Goal: Task Accomplishment & Management: Manage account settings

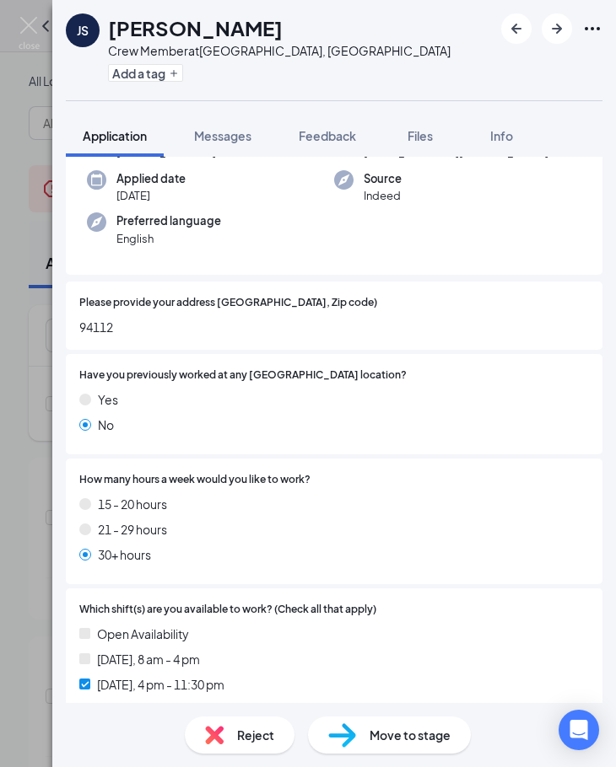
scroll to position [1482, 0]
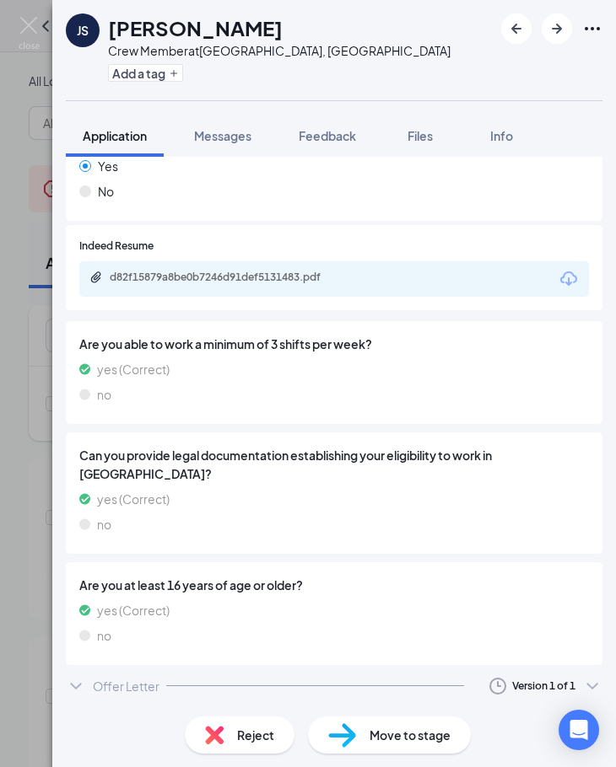
drag, startPoint x: 436, startPoint y: 695, endPoint x: 444, endPoint y: 682, distance: 14.8
click at [444, 682] on div "Offer Letter Version 1 of 1" at bounding box center [334, 687] width 536 height 34
click at [397, 683] on div "Offer Letter Version 1 of 1" at bounding box center [334, 687] width 536 height 34
click at [370, 686] on div at bounding box center [315, 686] width 298 height 1
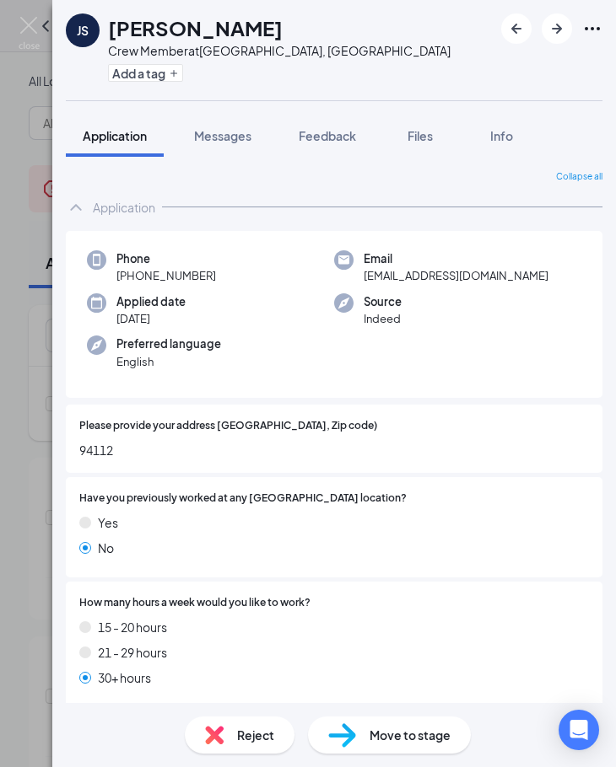
scroll to position [88, 0]
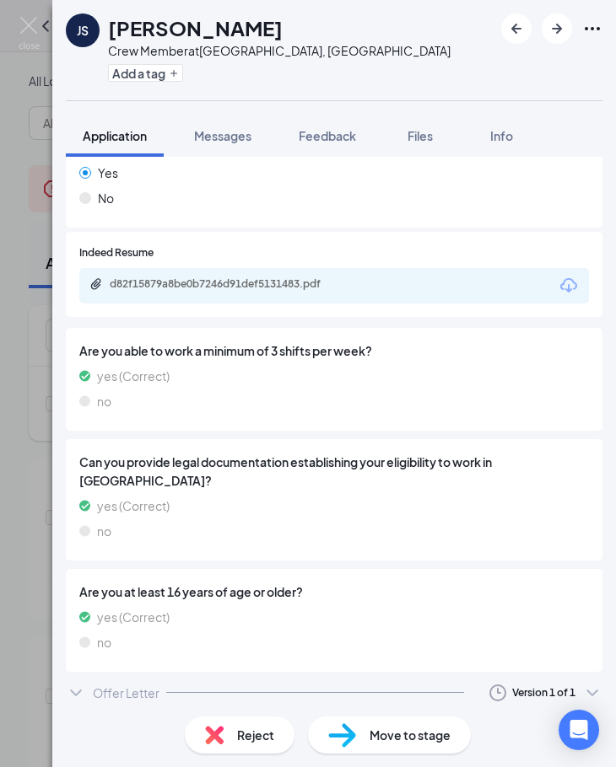
click at [271, 692] on div at bounding box center [315, 692] width 298 height 1
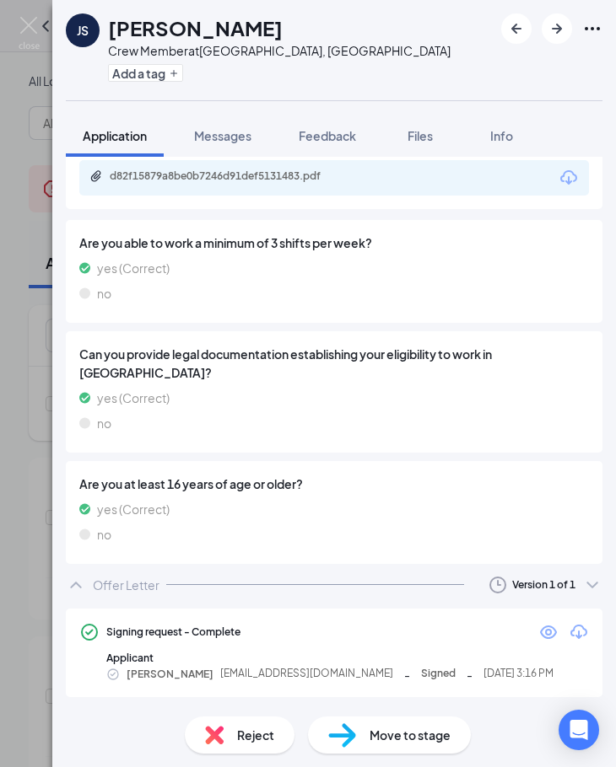
scroll to position [1584, 0]
click at [538, 631] on icon "Eye" at bounding box center [548, 632] width 20 height 20
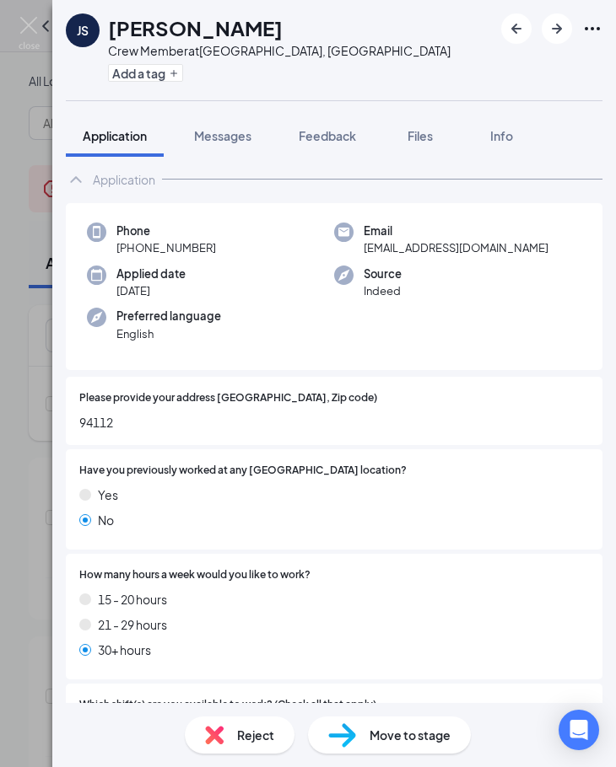
scroll to position [8, 0]
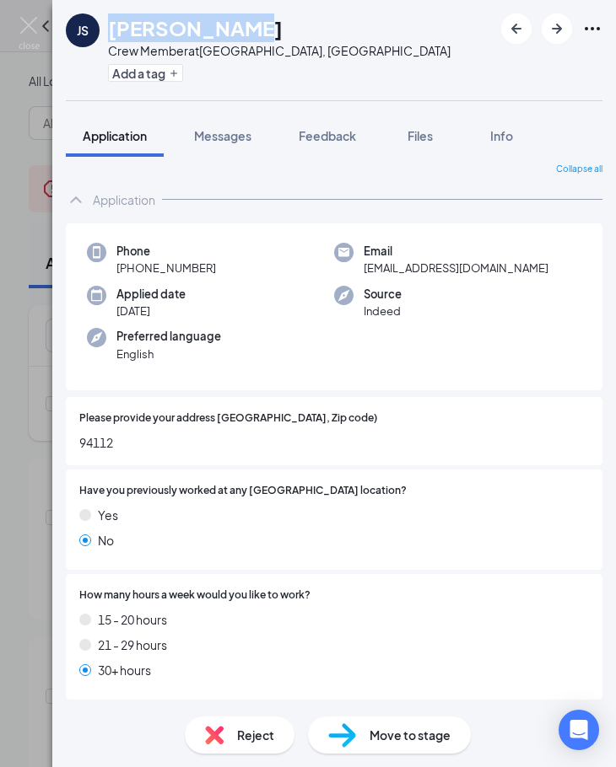
drag, startPoint x: 224, startPoint y: 29, endPoint x: 108, endPoint y: 33, distance: 116.5
click at [108, 33] on div "[PERSON_NAME]" at bounding box center [279, 27] width 342 height 29
copy h1 "[PERSON_NAME]"
drag, startPoint x: 240, startPoint y: 268, endPoint x: 129, endPoint y: 273, distance: 110.6
click at [129, 273] on div "Phone [PHONE_NUMBER]" at bounding box center [210, 260] width 247 height 35
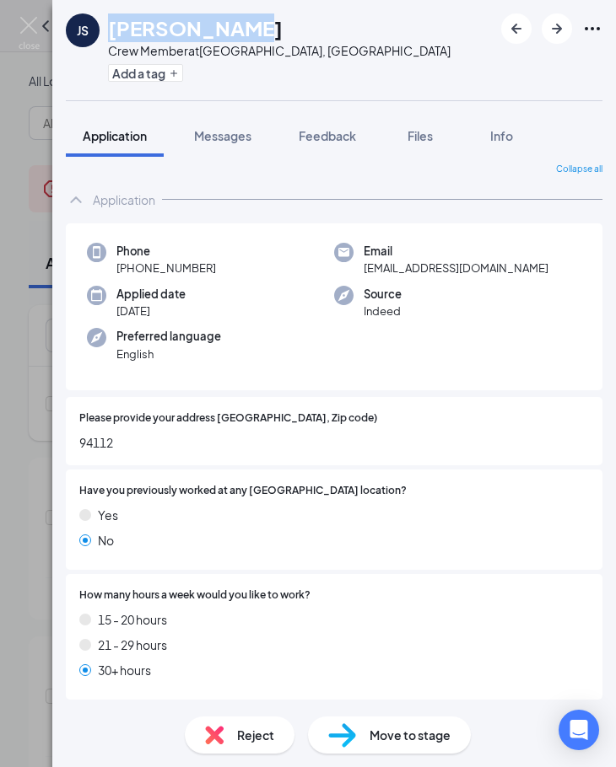
copy span "[PHONE_NUMBER]"
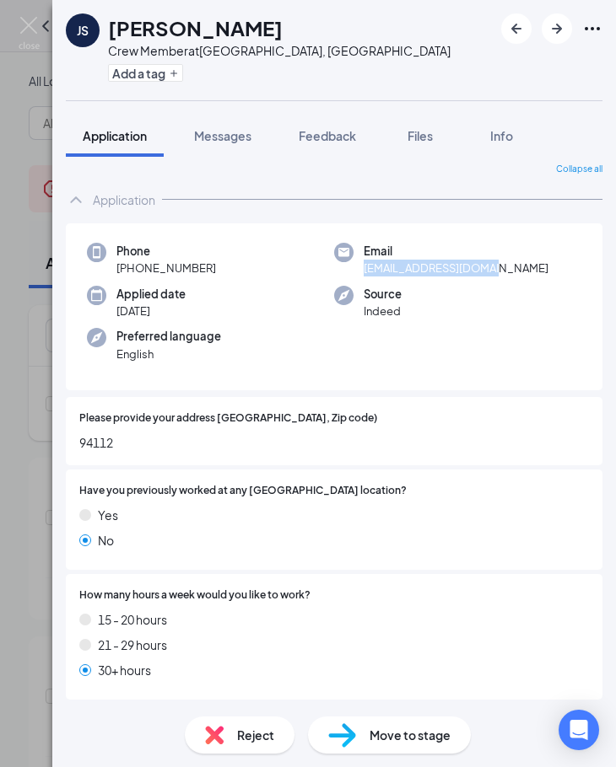
drag, startPoint x: 458, startPoint y: 267, endPoint x: 352, endPoint y: 268, distance: 106.3
click at [352, 268] on div "Email [EMAIL_ADDRESS][DOMAIN_NAME]" at bounding box center [457, 260] width 247 height 35
copy span "[EMAIL_ADDRESS][DOMAIN_NAME]"
click at [399, 742] on span "Move to stage" at bounding box center [409, 735] width 81 height 19
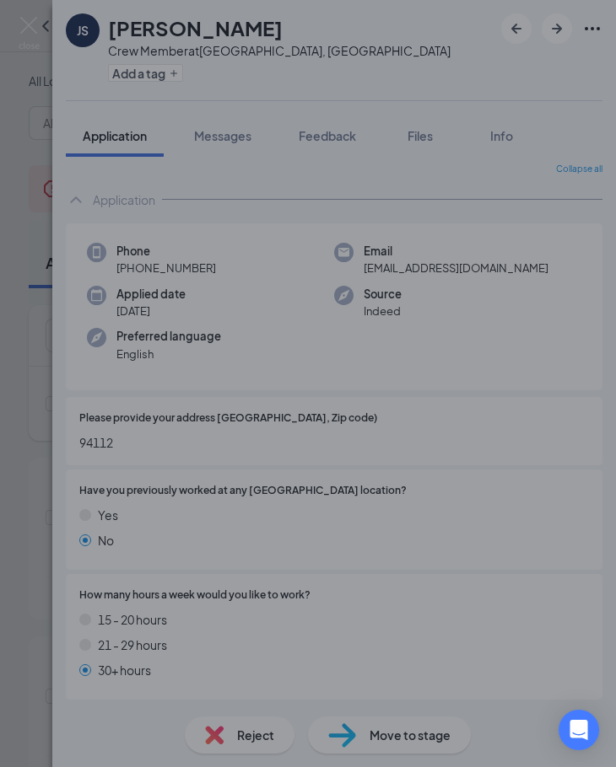
type input "Hiring Complete (final stage)"
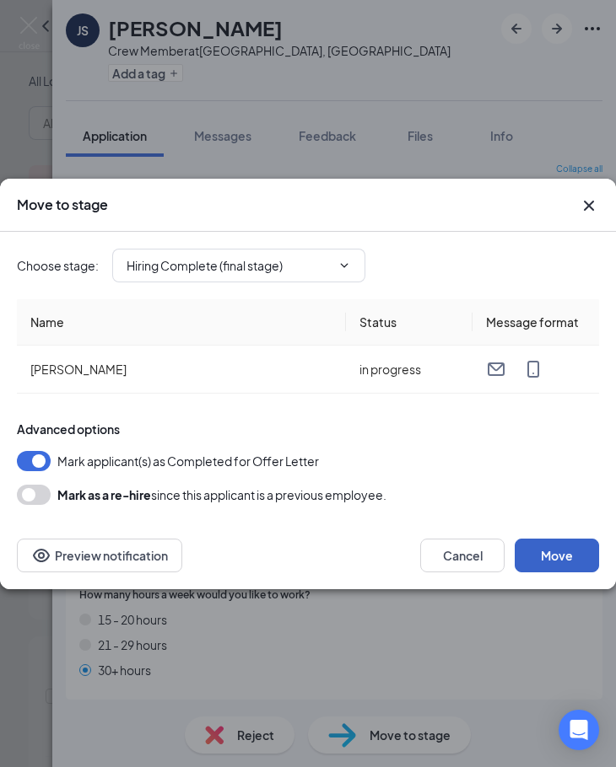
click at [579, 552] on button "Move" at bounding box center [556, 556] width 84 height 34
